Goal: Task Accomplishment & Management: Manage account settings

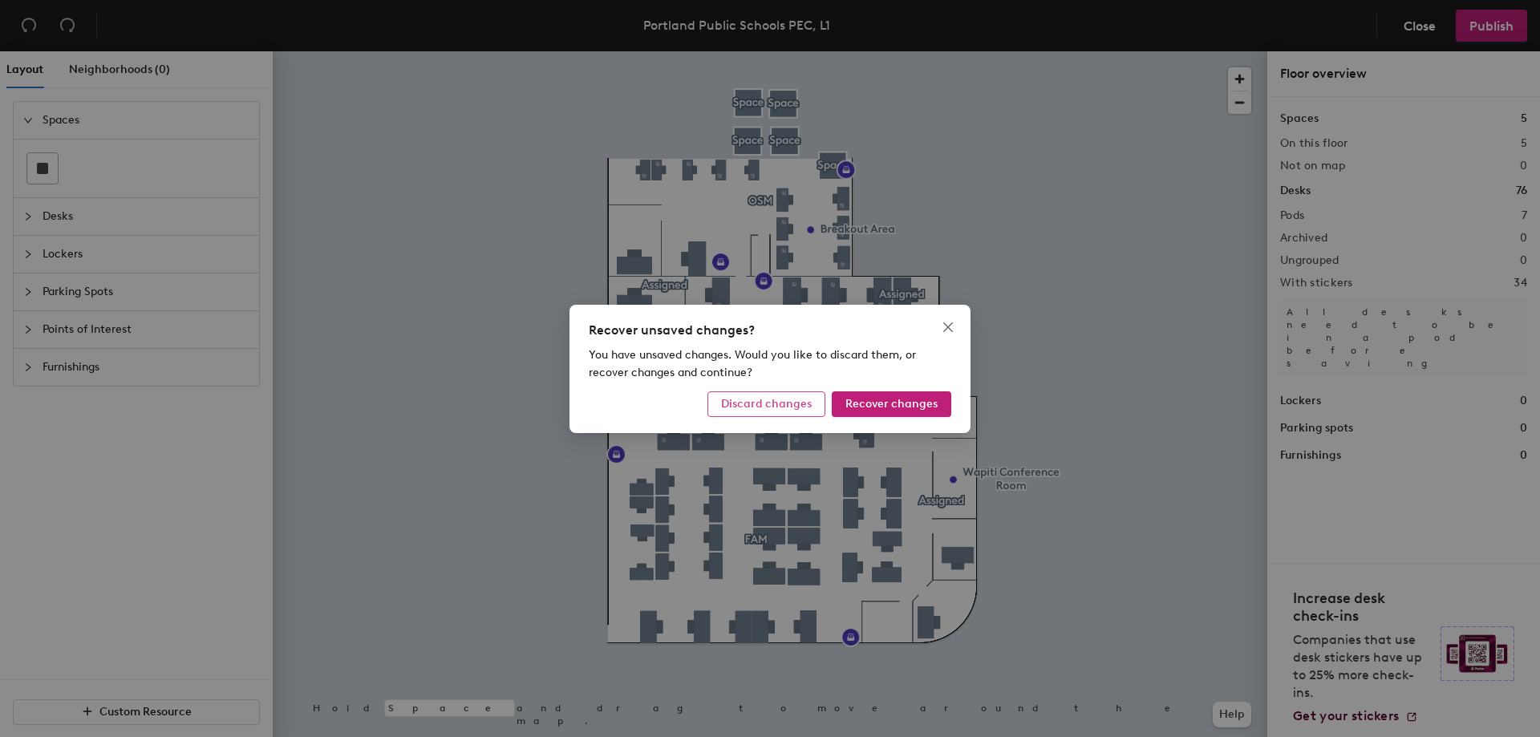
click at [768, 406] on span "Discard changes" at bounding box center [766, 404] width 91 height 14
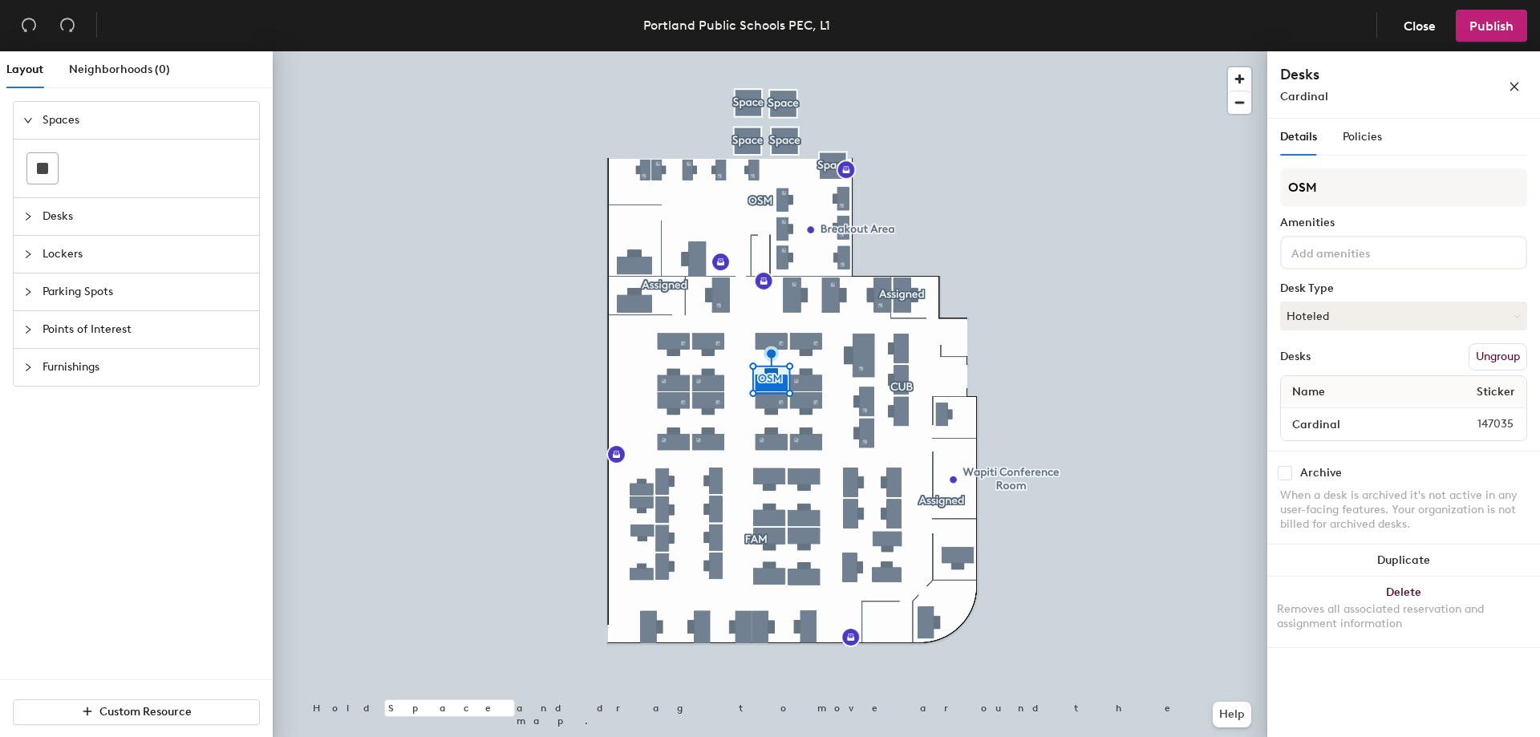
click at [1501, 354] on button "Ungroup" at bounding box center [1497, 356] width 59 height 27
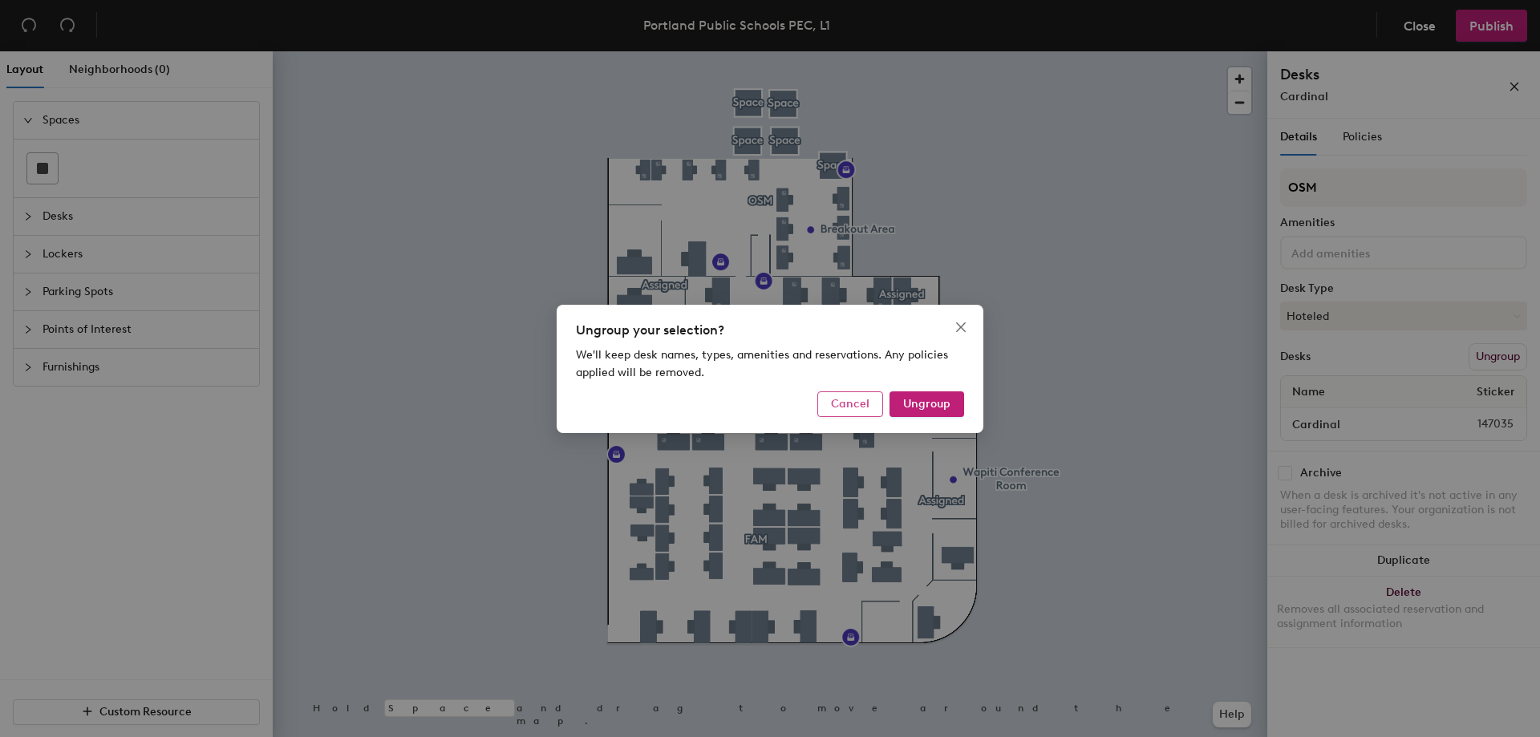
click at [859, 410] on span "Cancel" at bounding box center [850, 404] width 38 height 14
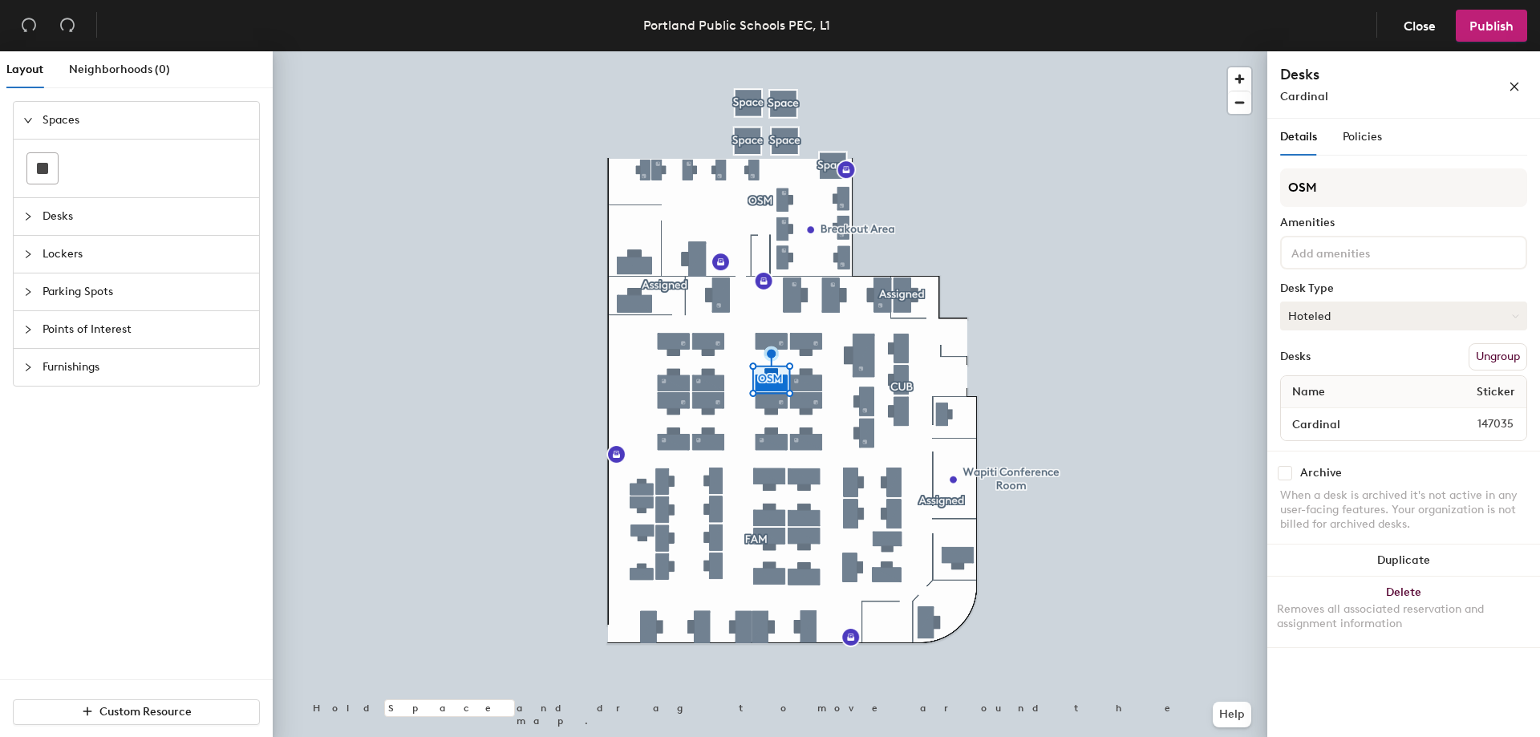
click at [1354, 322] on button "Hoteled" at bounding box center [1403, 316] width 247 height 29
click at [1336, 365] on div "Assigned" at bounding box center [1361, 366] width 160 height 24
click at [1312, 429] on input "Cardinal" at bounding box center [1361, 424] width 155 height 22
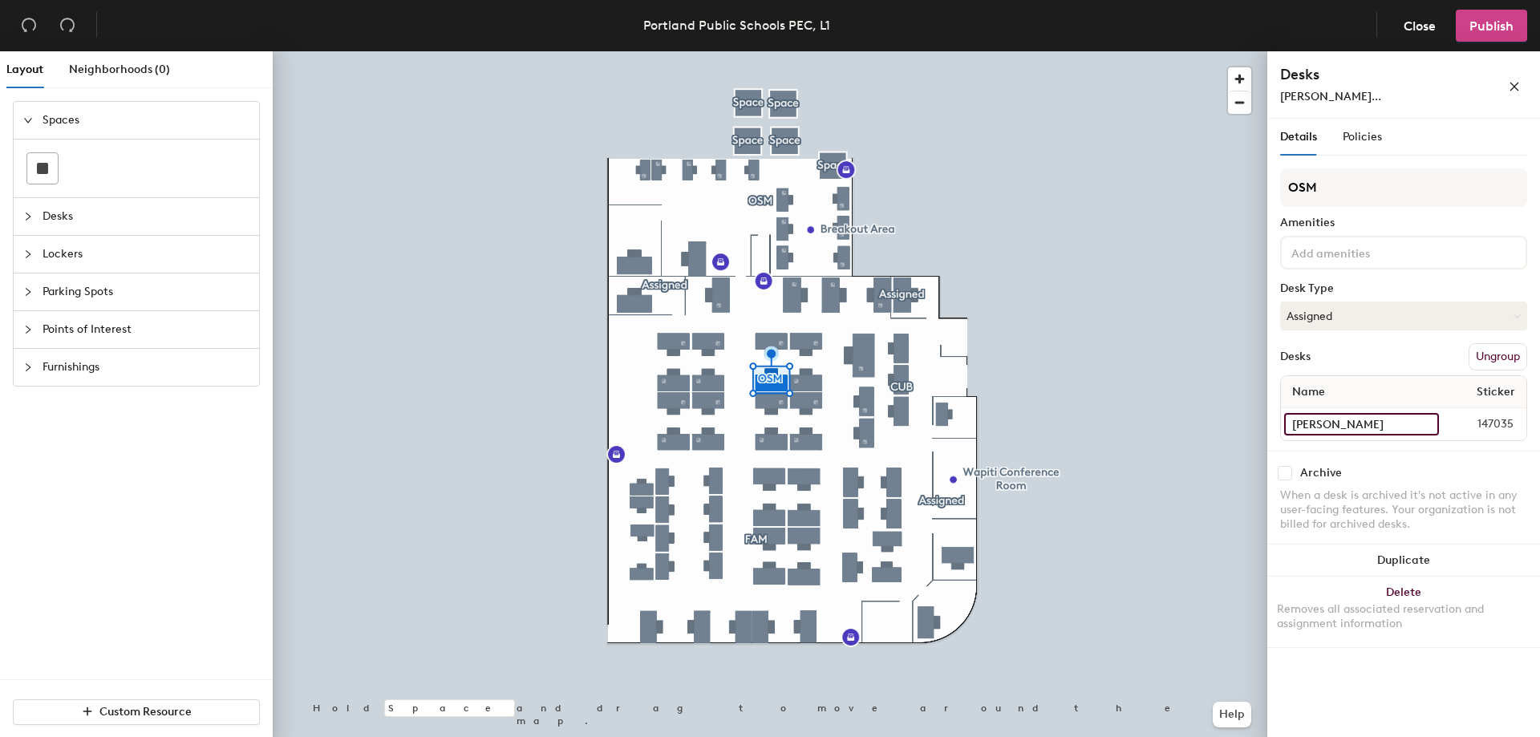
type input "Christine Gartland"
click at [1468, 27] on button "Publish" at bounding box center [1490, 26] width 71 height 32
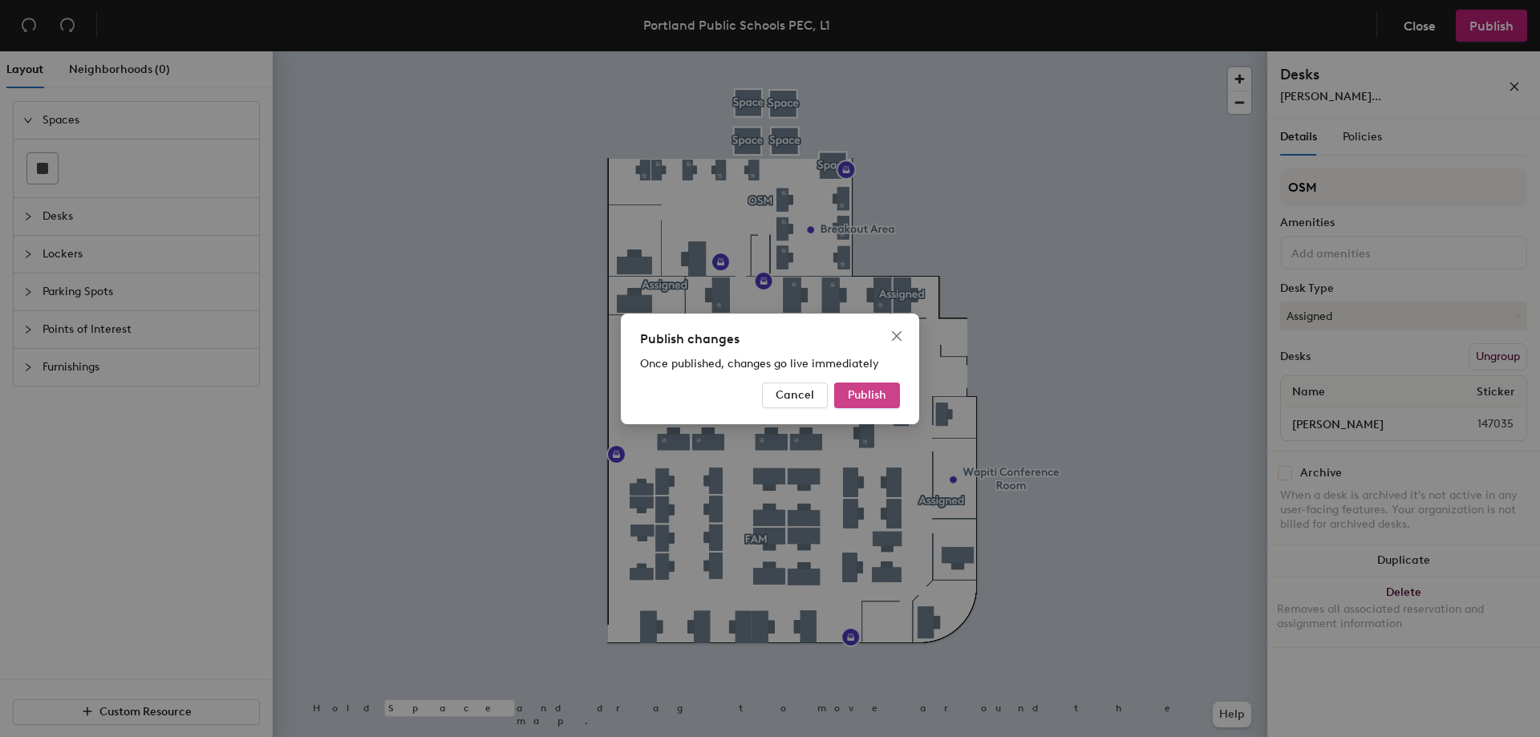
click at [858, 392] on span "Publish" at bounding box center [867, 395] width 38 height 14
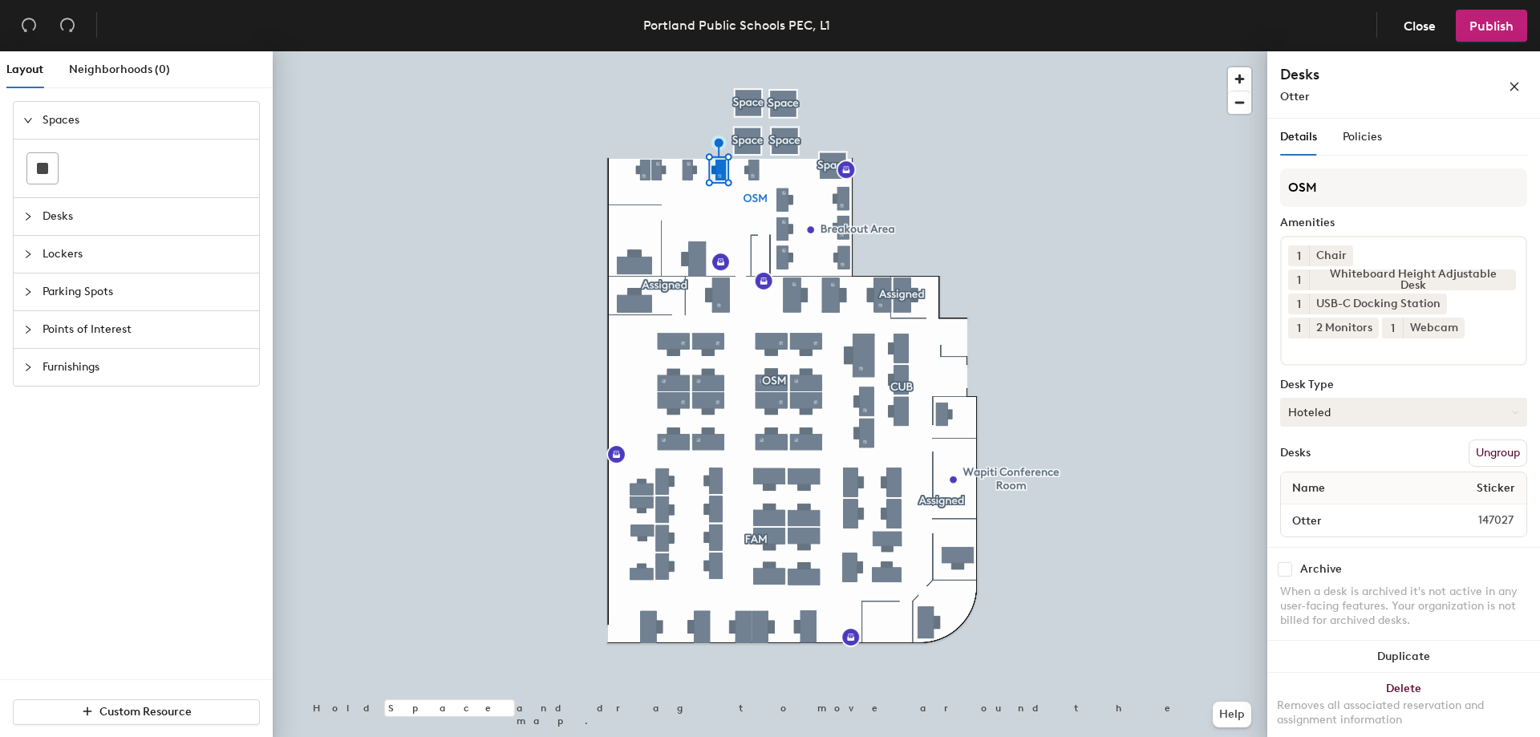
click at [1351, 405] on button "Hoteled" at bounding box center [1403, 412] width 247 height 29
click at [1343, 466] on div "Assigned" at bounding box center [1361, 462] width 160 height 24
click at [1334, 485] on div "Name Sticker" at bounding box center [1403, 488] width 245 height 32
click at [1326, 524] on input "Otter" at bounding box center [1362, 520] width 156 height 22
type input "[PERSON_NAME]"
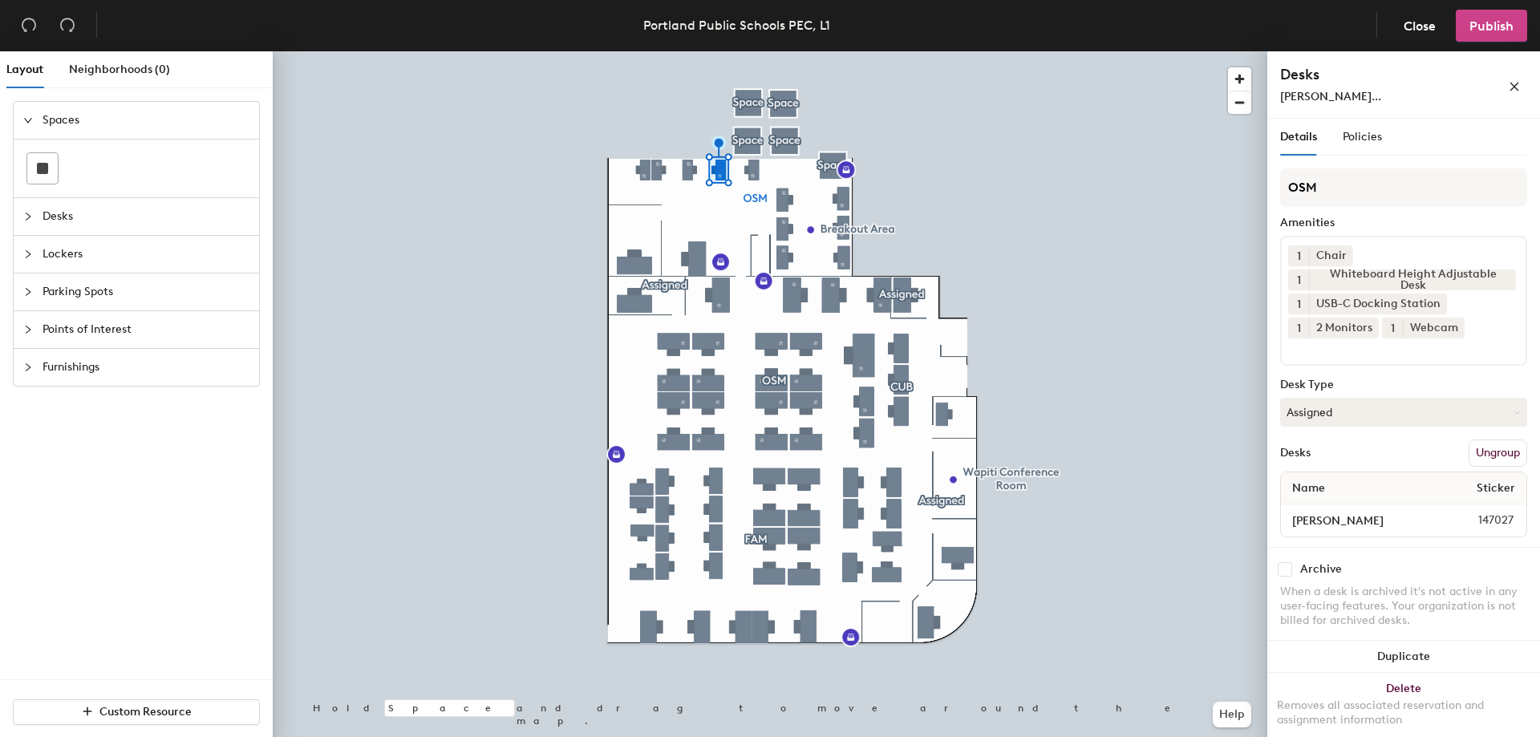
click at [1480, 33] on span "Publish" at bounding box center [1491, 25] width 44 height 15
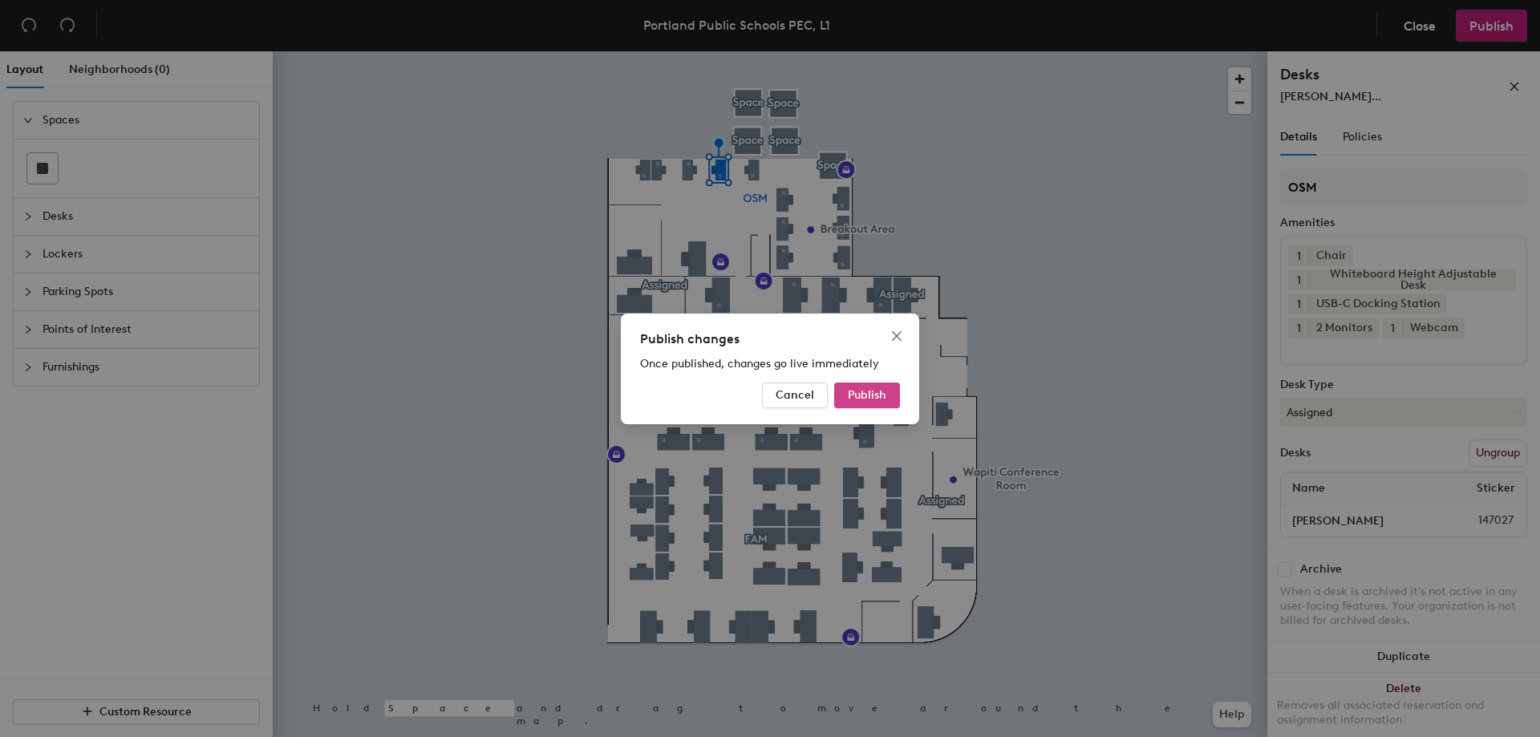
click at [879, 395] on span "Publish" at bounding box center [867, 395] width 38 height 14
